Goal: Use online tool/utility: Utilize a website feature to perform a specific function

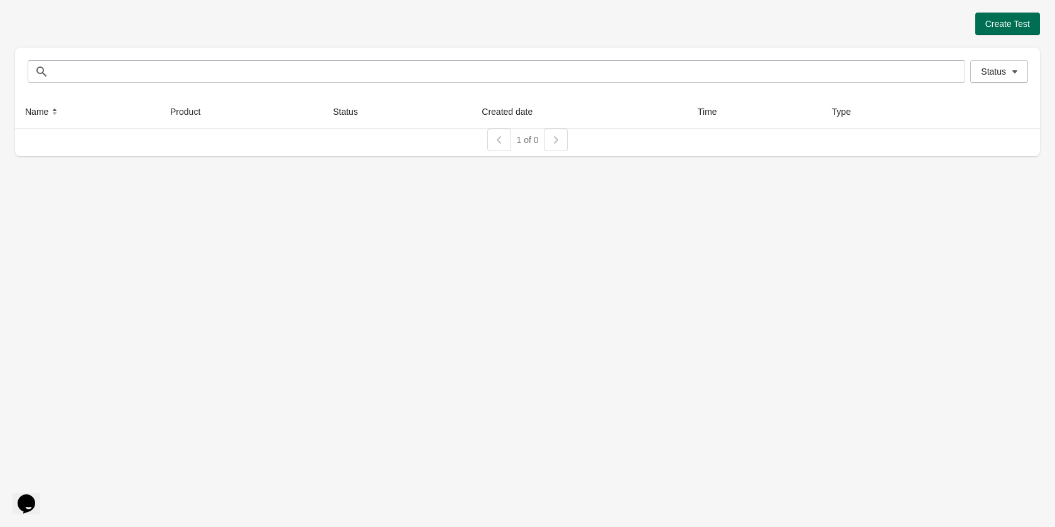
click at [1020, 20] on span "Create Test" at bounding box center [1007, 24] width 45 height 10
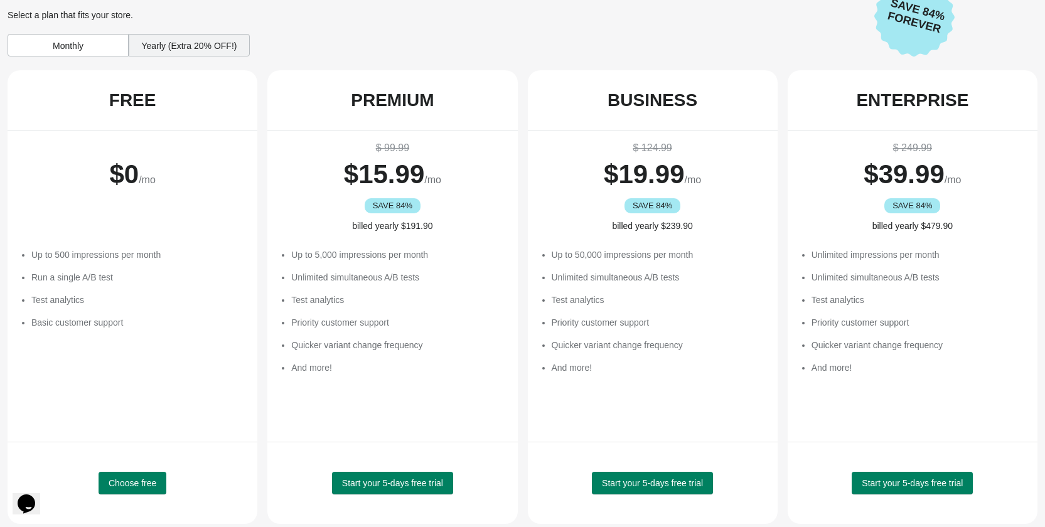
scroll to position [46, 0]
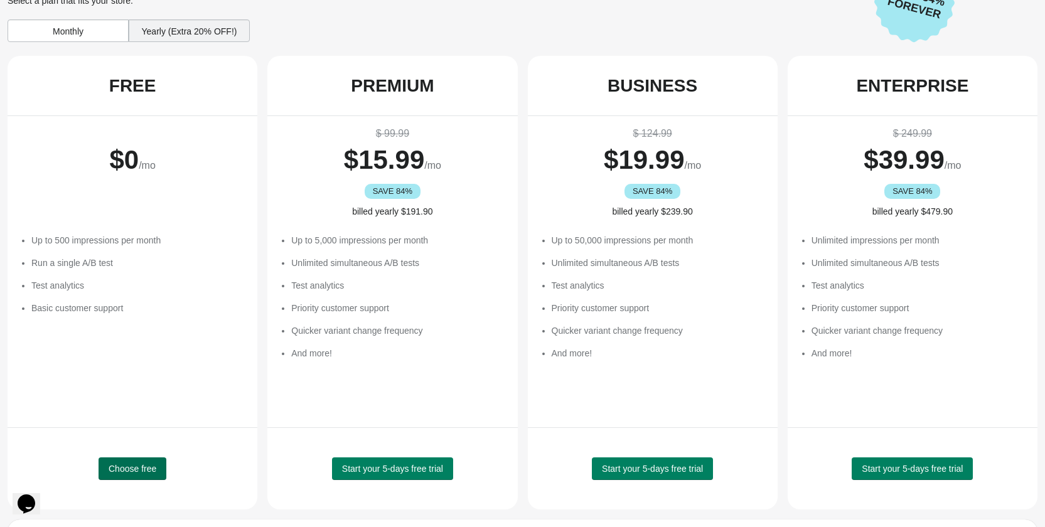
click at [155, 471] on span "Choose free" at bounding box center [133, 469] width 48 height 10
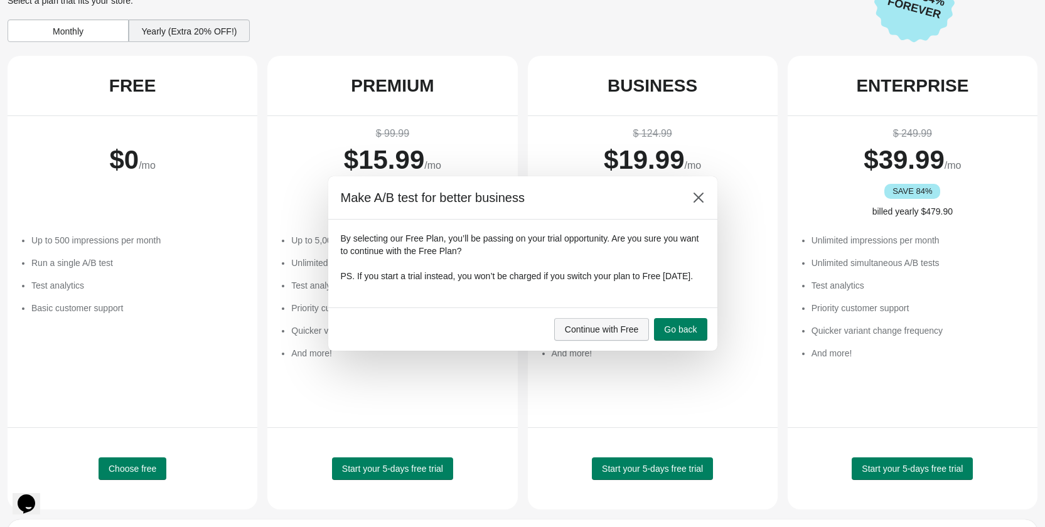
click at [617, 335] on span "Continue with Free" at bounding box center [602, 330] width 74 height 10
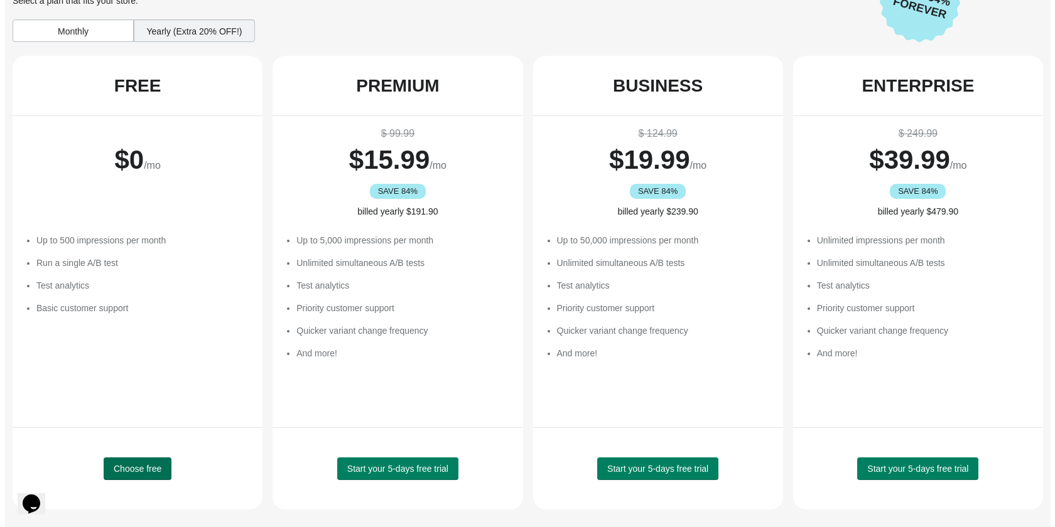
scroll to position [0, 0]
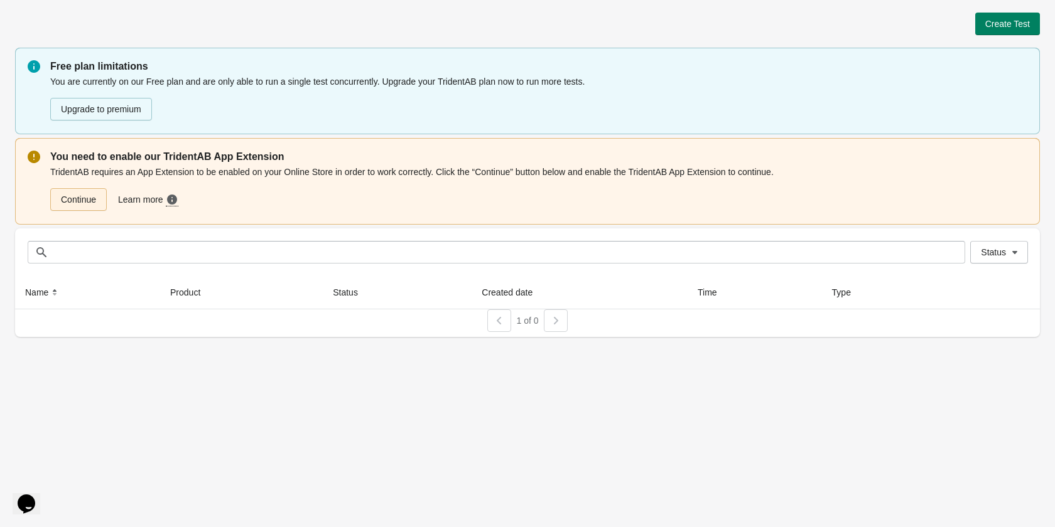
click at [90, 203] on link "Continue" at bounding box center [78, 199] width 57 height 23
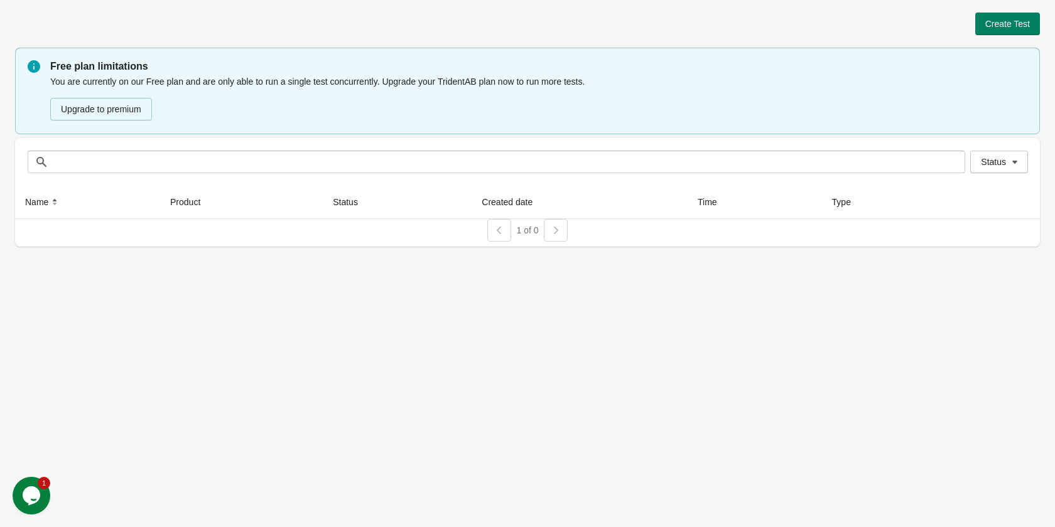
click at [31, 497] on icon "$i18n('chat', 'chat_widget')" at bounding box center [32, 496] width 18 height 19
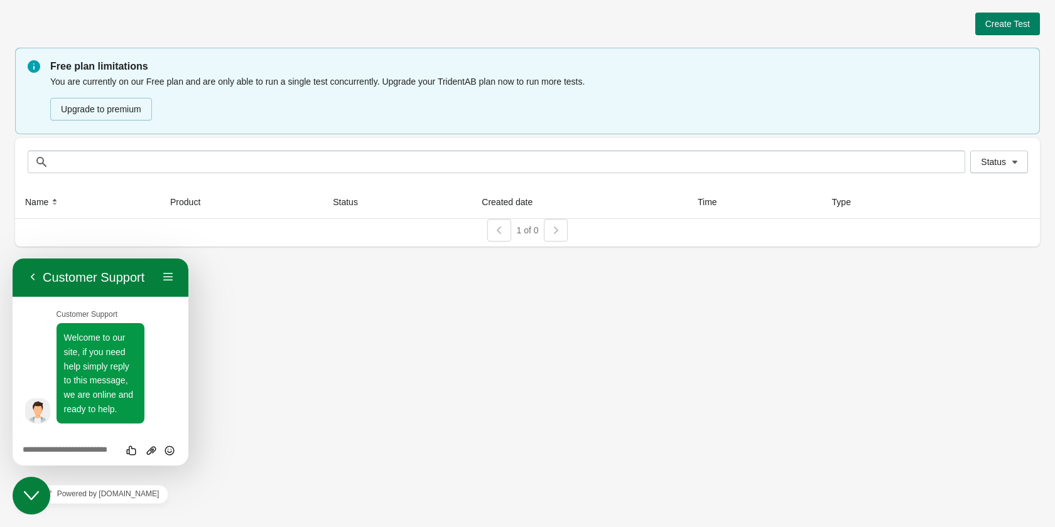
click at [205, 362] on div "Create Test Free plan limitations You are currently on our Free plan and are on…" at bounding box center [527, 263] width 1055 height 527
click at [33, 273] on button "Back" at bounding box center [33, 277] width 20 height 19
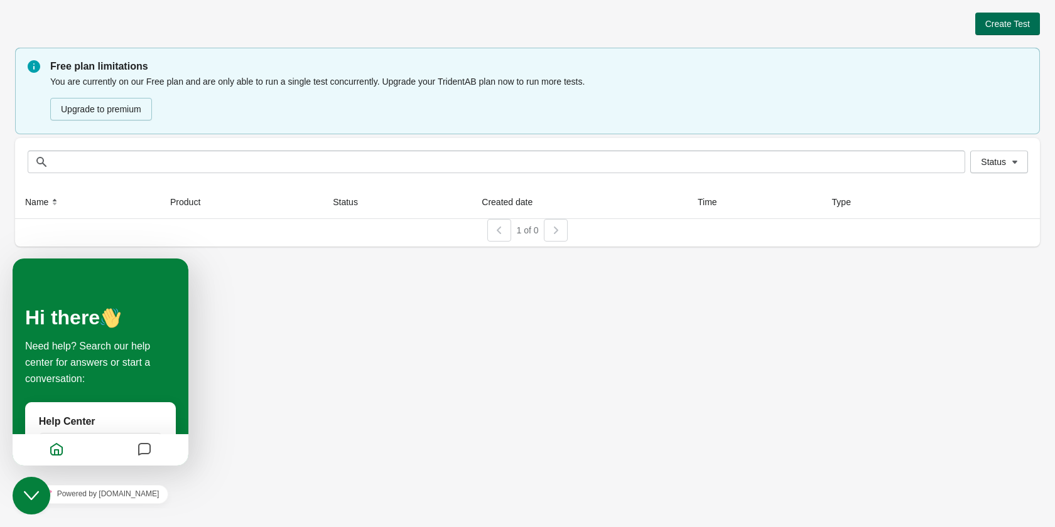
click at [1010, 26] on span "Create Test" at bounding box center [1007, 24] width 45 height 10
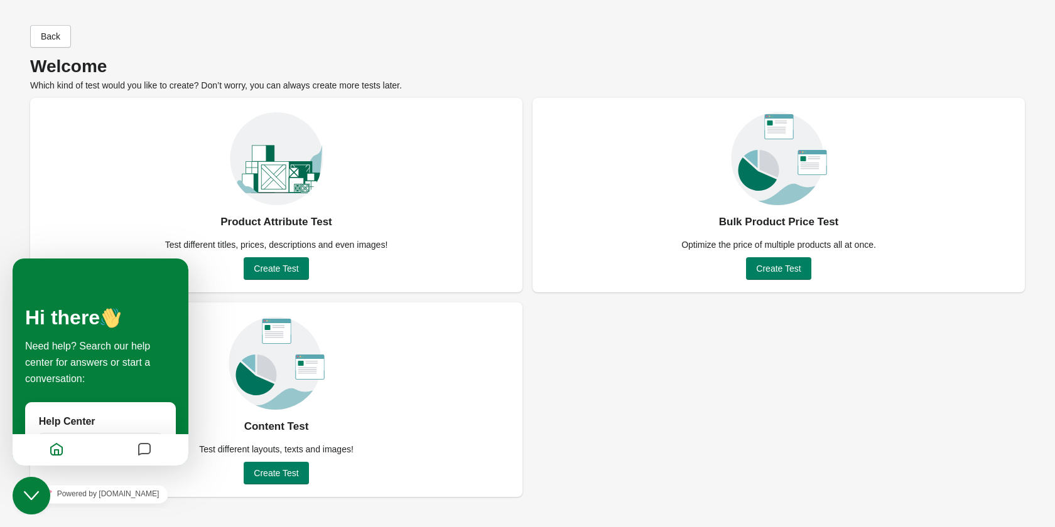
click at [40, 504] on button "Close Chat This icon closes the chat window." at bounding box center [32, 496] width 38 height 38
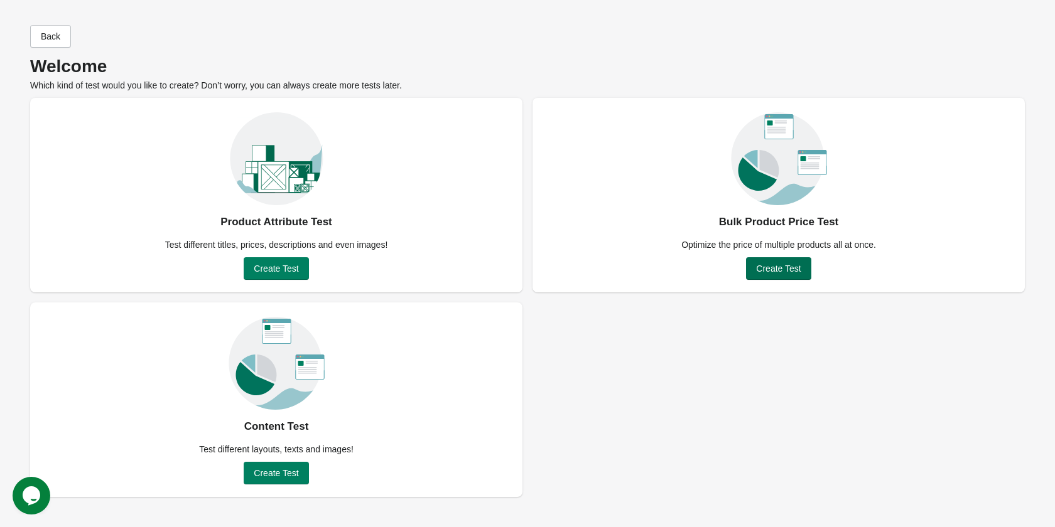
click at [781, 273] on span "Create Test" at bounding box center [778, 269] width 45 height 10
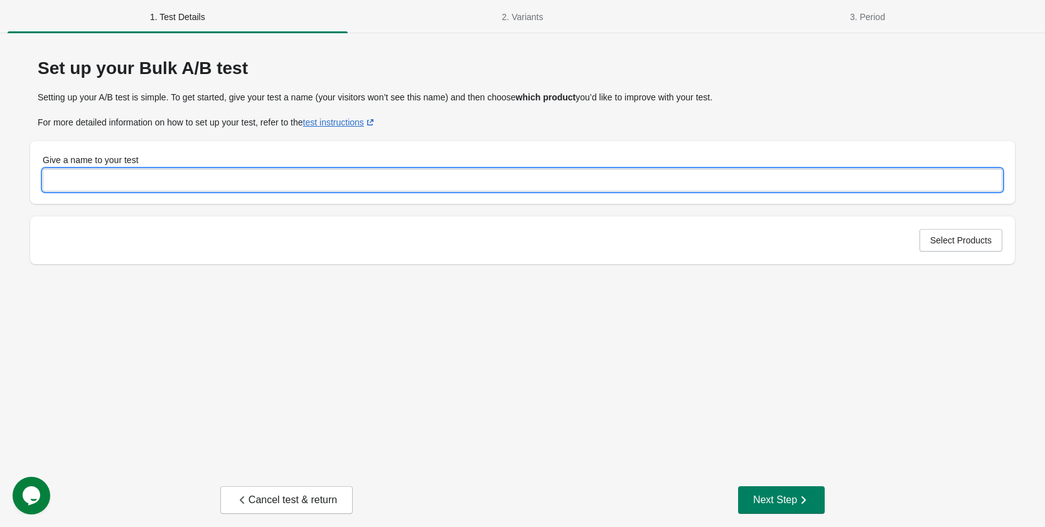
click at [120, 178] on input "Give a name to your test" at bounding box center [523, 180] width 960 height 23
type input "**"
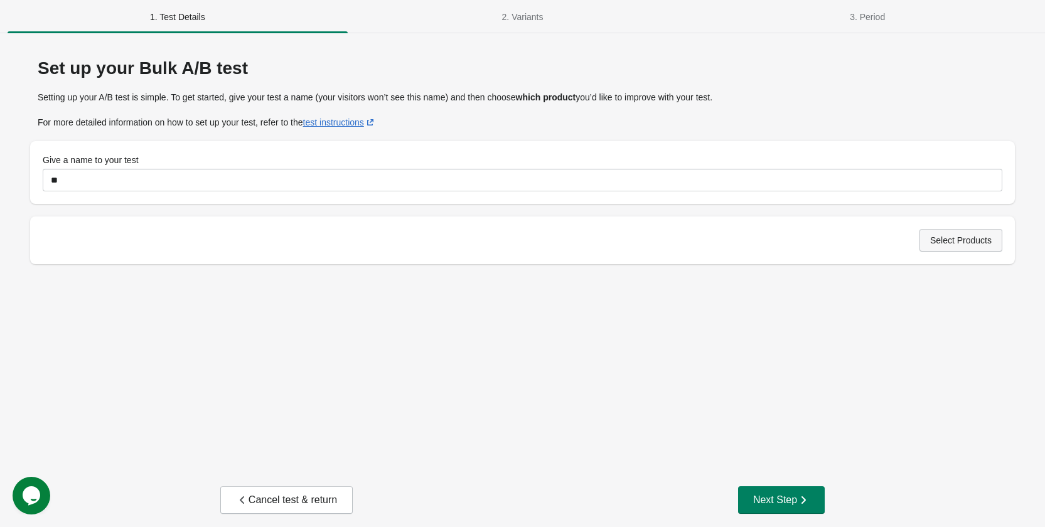
click at [952, 249] on button "Select Products" at bounding box center [961, 240] width 83 height 23
click at [975, 243] on span "Select Products" at bounding box center [961, 240] width 62 height 10
click at [775, 504] on div "Next Step" at bounding box center [781, 500] width 57 height 13
click at [934, 237] on span "Select Products" at bounding box center [961, 240] width 62 height 10
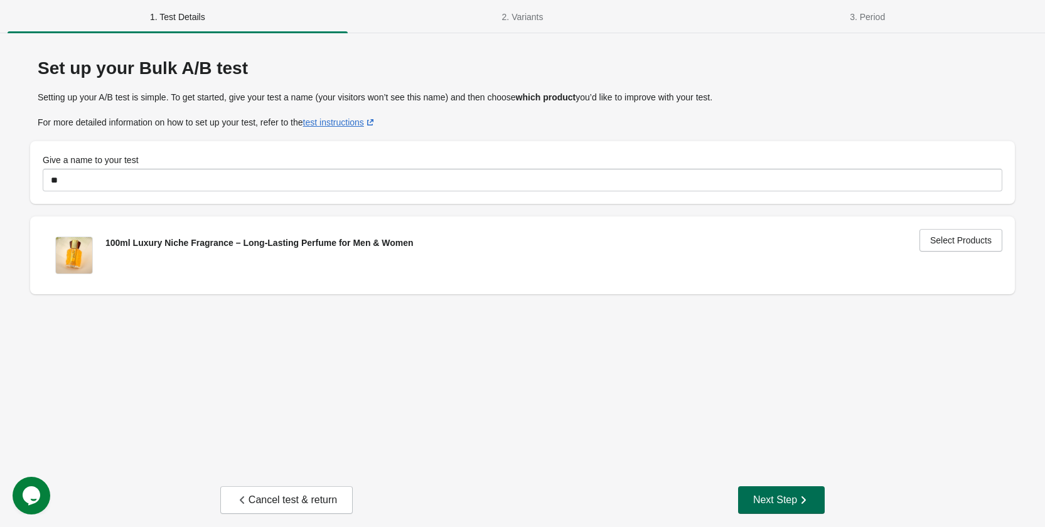
click at [770, 495] on div "Next Step" at bounding box center [781, 500] width 57 height 13
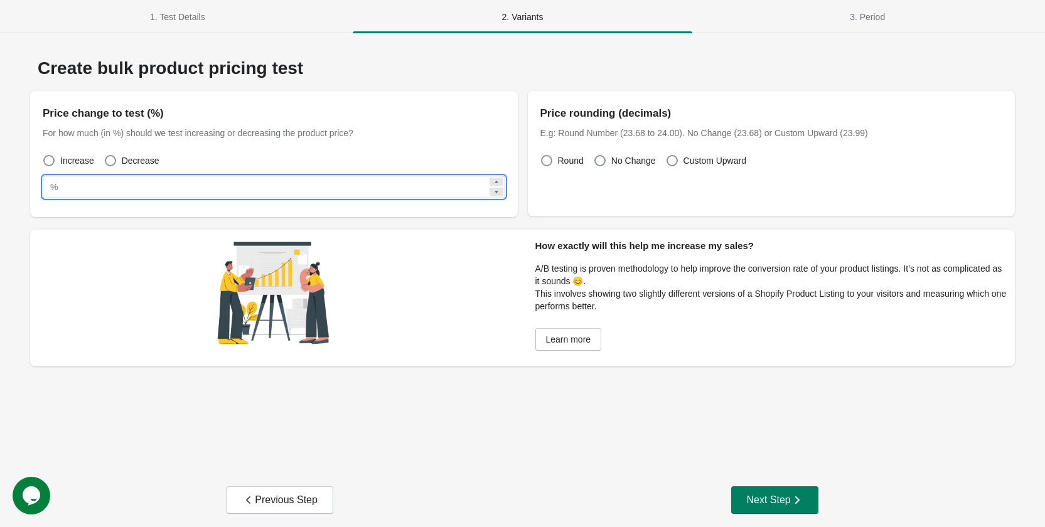
click at [141, 187] on input "**" at bounding box center [275, 187] width 424 height 23
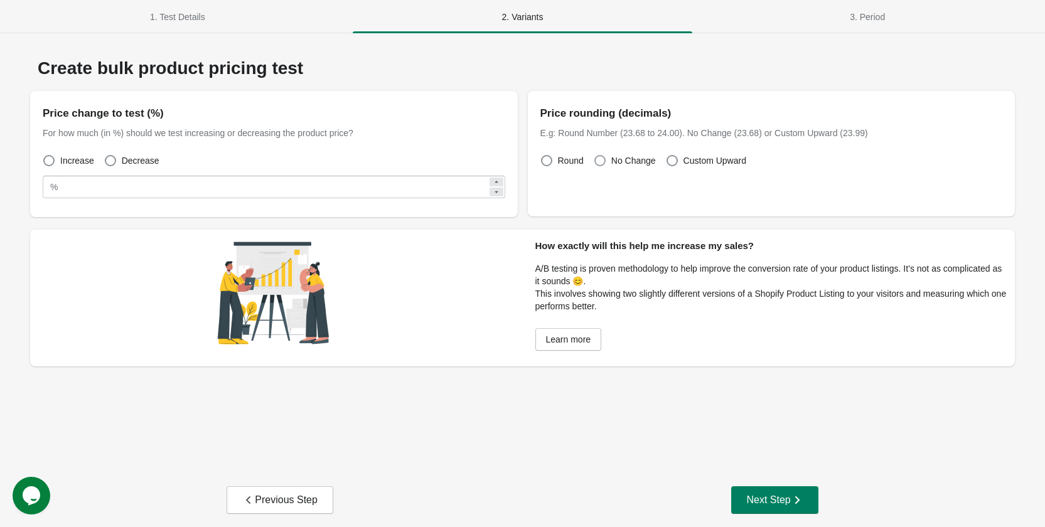
click at [604, 159] on span at bounding box center [600, 160] width 11 height 11
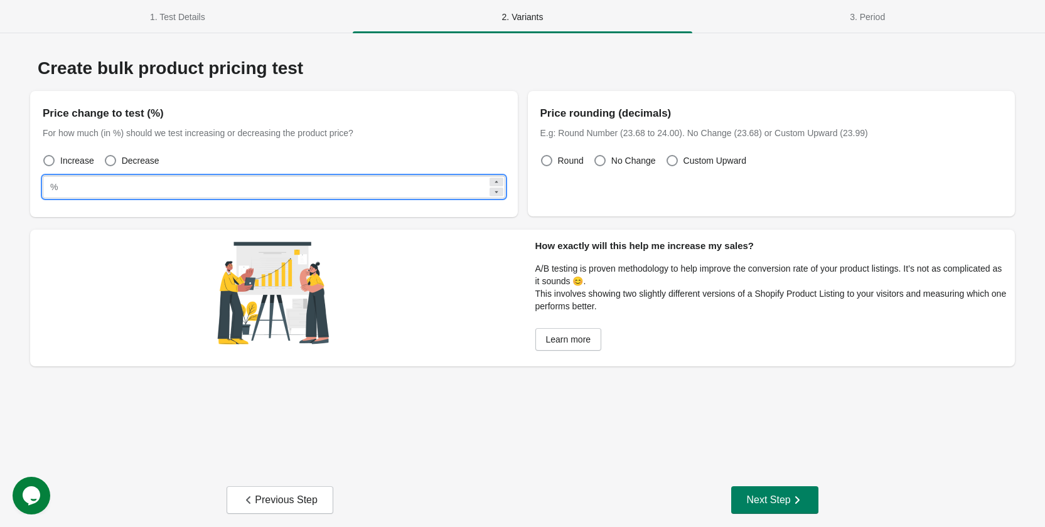
click at [97, 184] on input "**" at bounding box center [275, 187] width 424 height 23
type input "*"
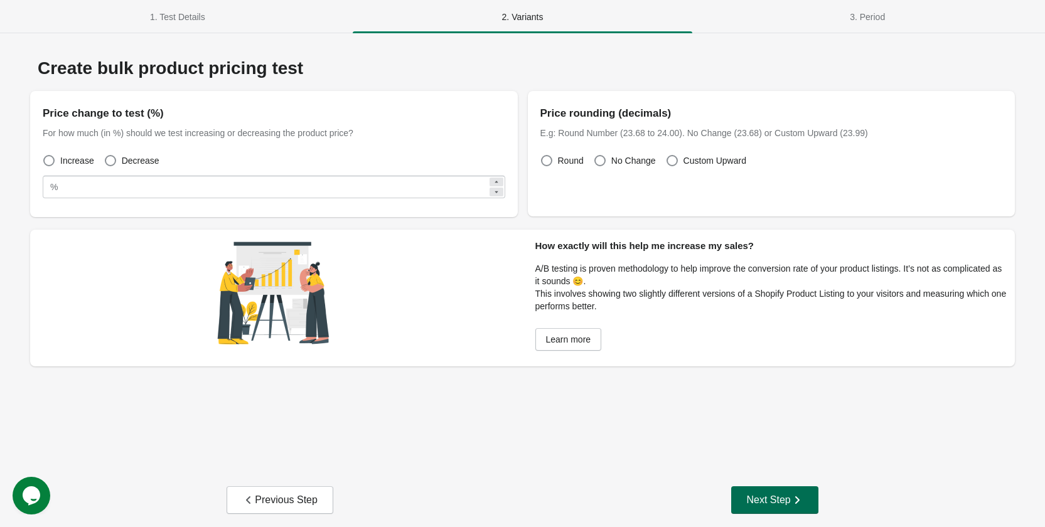
click at [777, 494] on div "Next Step" at bounding box center [775, 500] width 57 height 13
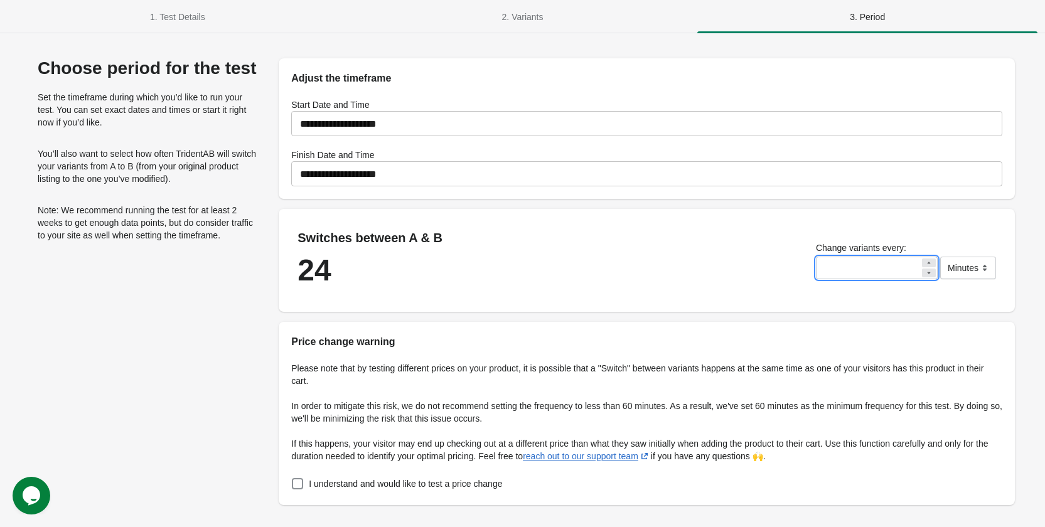
click at [839, 262] on input "**" at bounding box center [868, 268] width 104 height 23
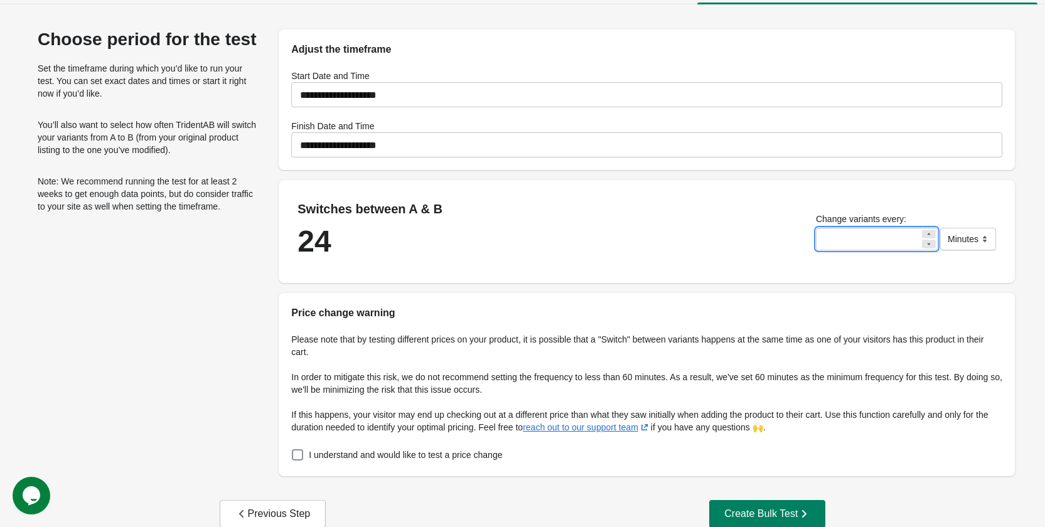
scroll to position [53, 0]
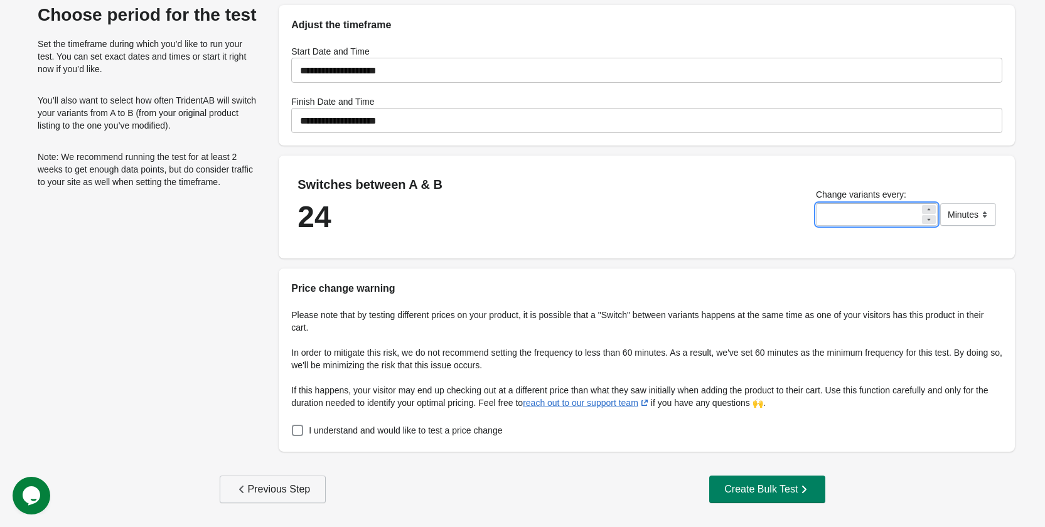
click at [277, 494] on div "Previous Step" at bounding box center [272, 489] width 75 height 13
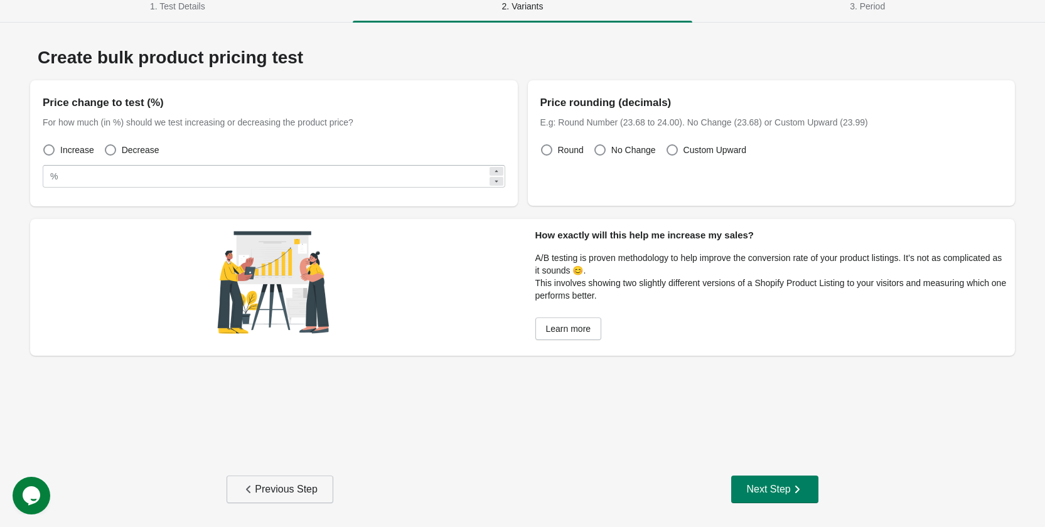
click at [259, 494] on div "Previous Step" at bounding box center [279, 489] width 75 height 13
